Goal: Information Seeking & Learning: Learn about a topic

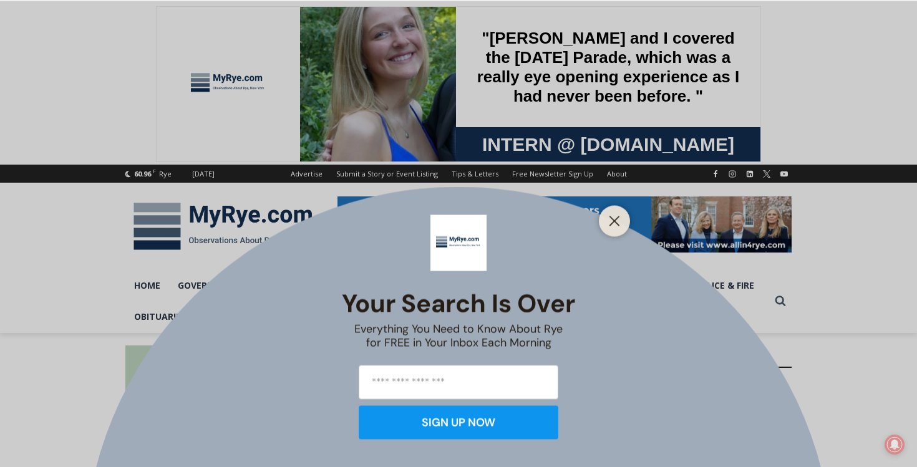
click at [192, 223] on div "Your Search is Over Everything You Need to Know About Rye for FREE in Your Inbo…" at bounding box center [458, 233] width 917 height 467
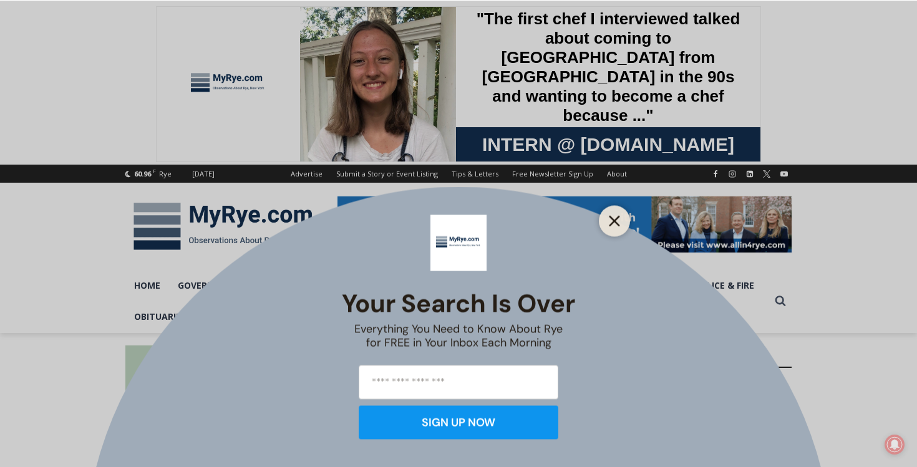
click at [618, 219] on icon "Close" at bounding box center [614, 220] width 11 height 11
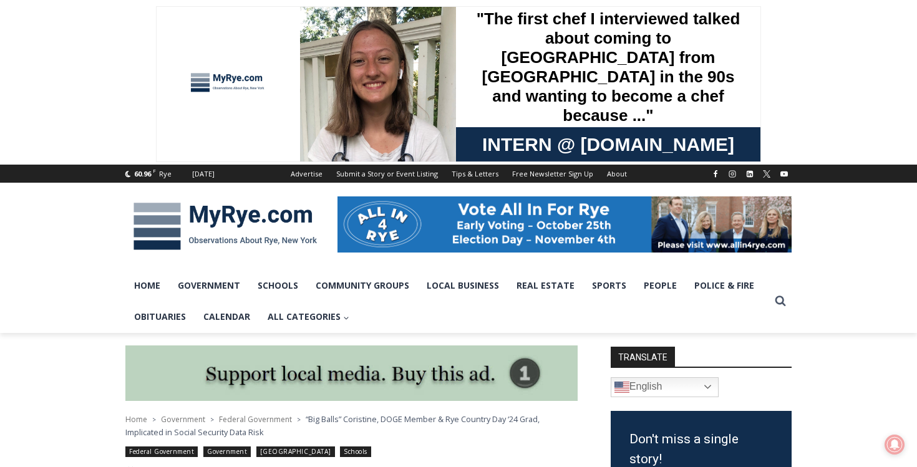
click at [167, 228] on img at bounding box center [225, 226] width 200 height 65
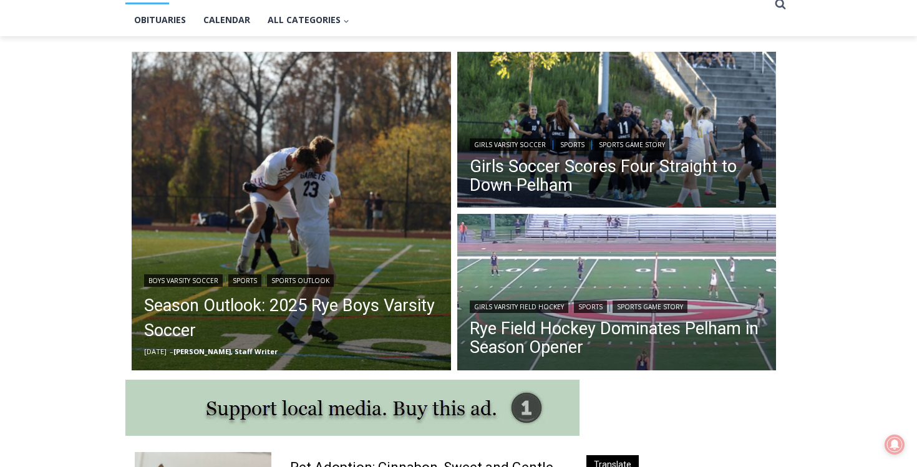
scroll to position [326, 0]
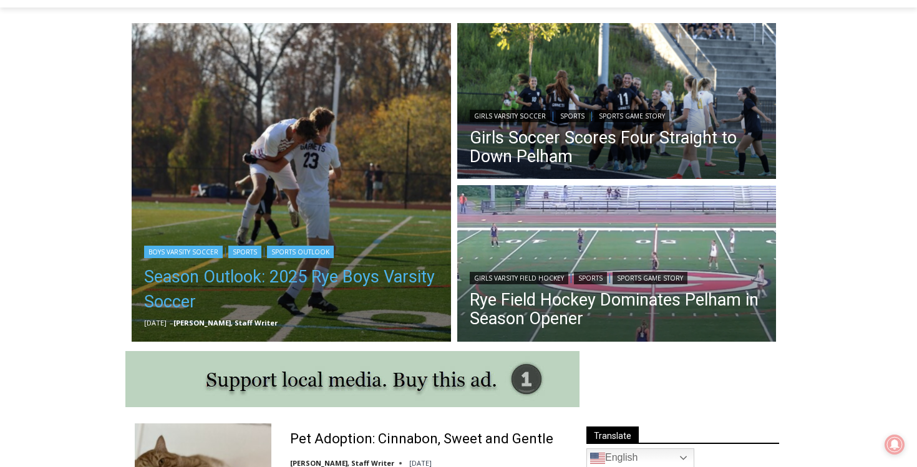
click at [242, 283] on link "Season Outlook: 2025 Rye Boys Varsity Soccer" at bounding box center [291, 290] width 294 height 50
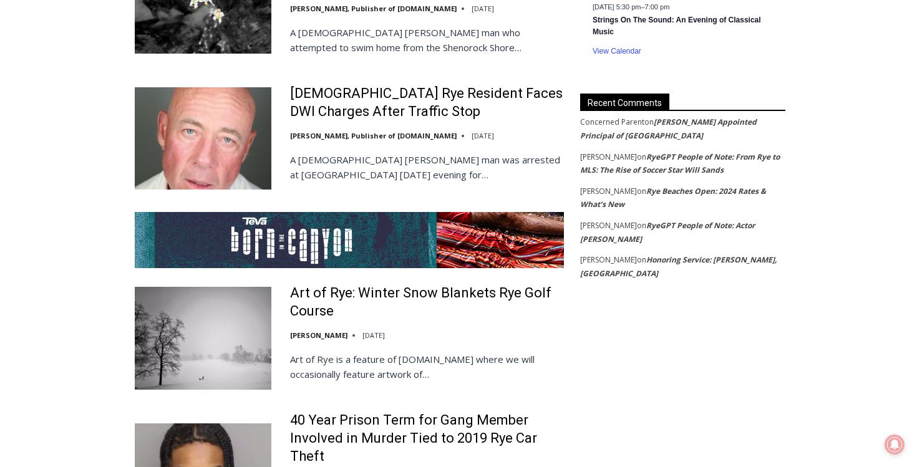
scroll to position [2262, 0]
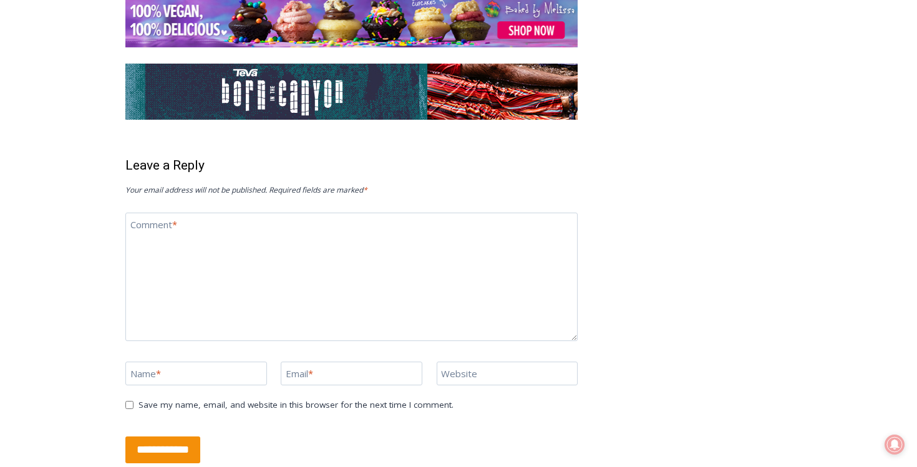
scroll to position [2597, 0]
